Goal: Find specific page/section: Find specific page/section

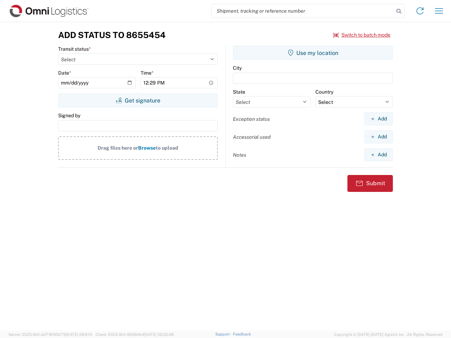
click at [303, 11] on input "search" at bounding box center [302, 10] width 183 height 13
click at [399, 11] on icon at bounding box center [399, 11] width 10 height 10
click at [420, 11] on icon at bounding box center [420, 10] width 11 height 11
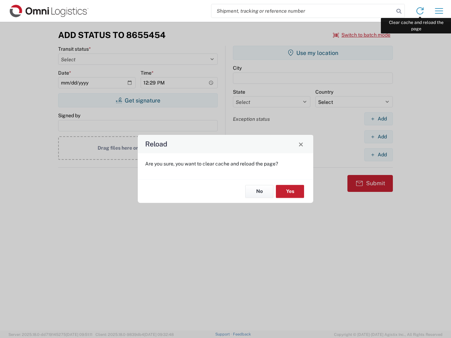
click at [439, 11] on div "Reload Are you sure, you want to clear cache and reload the page? No Yes" at bounding box center [225, 169] width 451 height 338
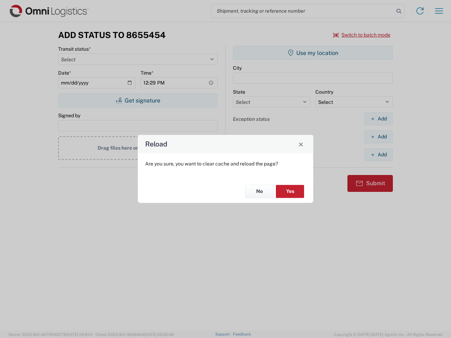
click at [362, 35] on div "Reload Are you sure, you want to clear cache and reload the page? No Yes" at bounding box center [225, 169] width 451 height 338
click at [138, 100] on div "Reload Are you sure, you want to clear cache and reload the page? No Yes" at bounding box center [225, 169] width 451 height 338
click at [313, 53] on div "Reload Are you sure, you want to clear cache and reload the page? No Yes" at bounding box center [225, 169] width 451 height 338
click at [379, 119] on div "Reload Are you sure, you want to clear cache and reload the page? No Yes" at bounding box center [225, 169] width 451 height 338
click at [379, 137] on div "Reload Are you sure, you want to clear cache and reload the page? No Yes" at bounding box center [225, 169] width 451 height 338
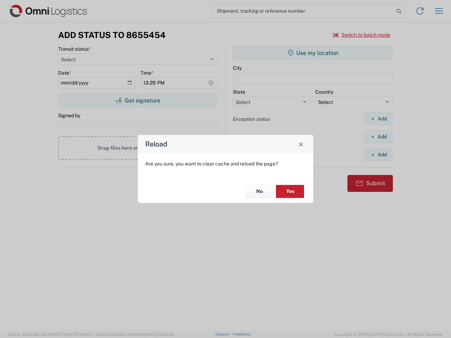
click at [379, 155] on div "Reload Are you sure, you want to clear cache and reload the page? No Yes" at bounding box center [225, 169] width 451 height 338
